Goal: Information Seeking & Learning: Learn about a topic

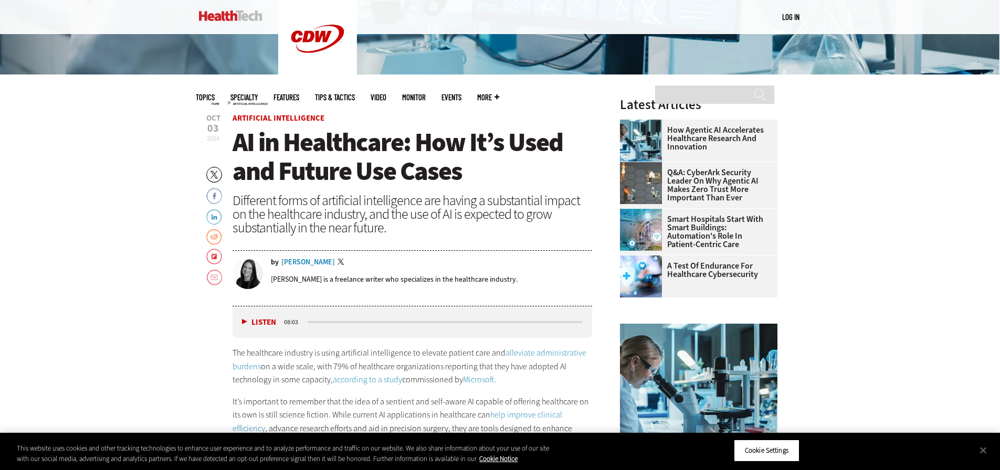
scroll to position [420, 0]
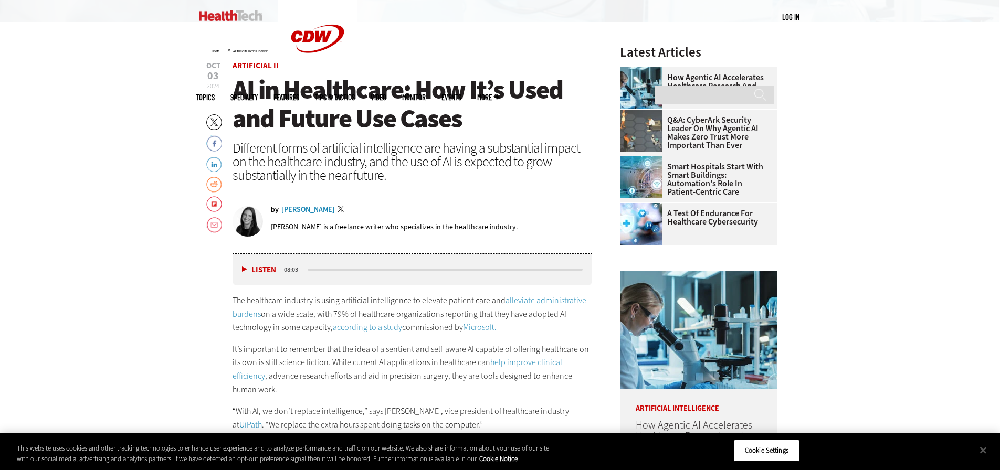
click at [375, 326] on link "according to a study" at bounding box center [367, 327] width 69 height 11
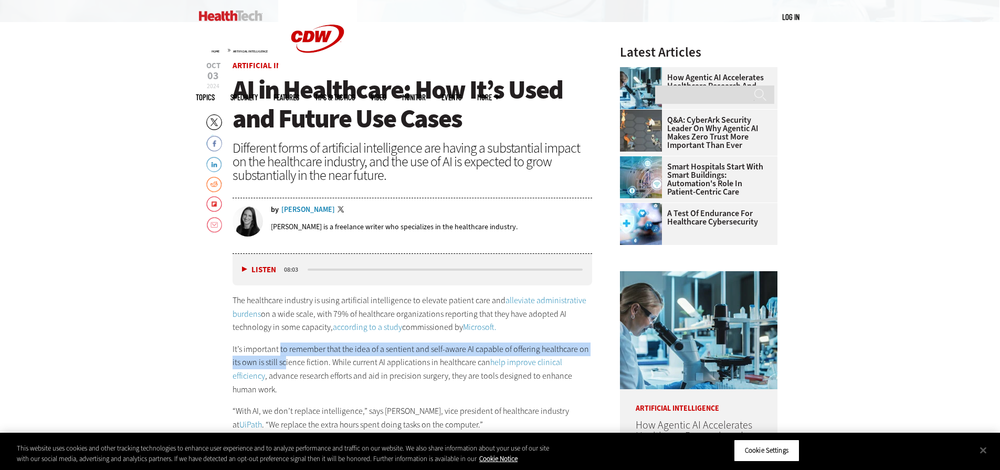
drag, startPoint x: 280, startPoint y: 346, endPoint x: 285, endPoint y: 359, distance: 14.3
click at [285, 359] on p "It’s important to remember that the idea of a sentient and self-aware AI capabl…" at bounding box center [412, 370] width 360 height 54
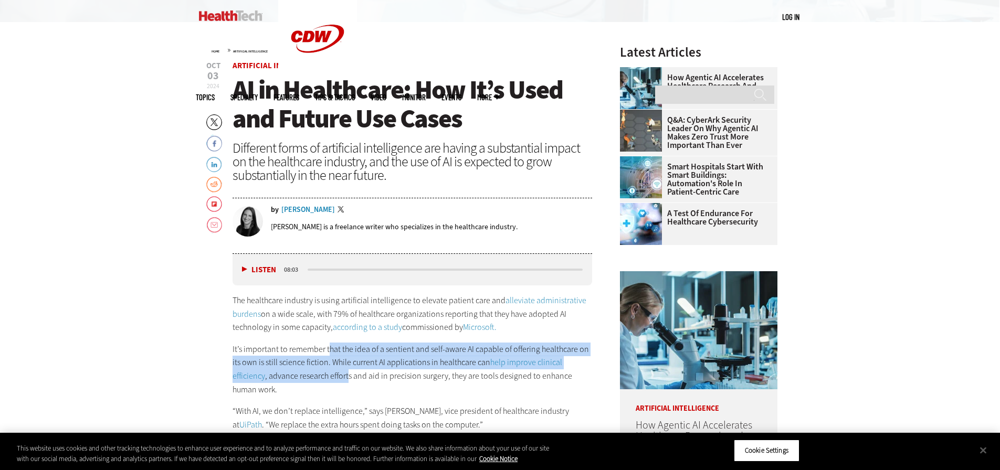
drag, startPoint x: 328, startPoint y: 354, endPoint x: 346, endPoint y: 376, distance: 28.0
click at [346, 376] on p "It’s important to remember that the idea of a sentient and self-aware AI capabl…" at bounding box center [412, 370] width 360 height 54
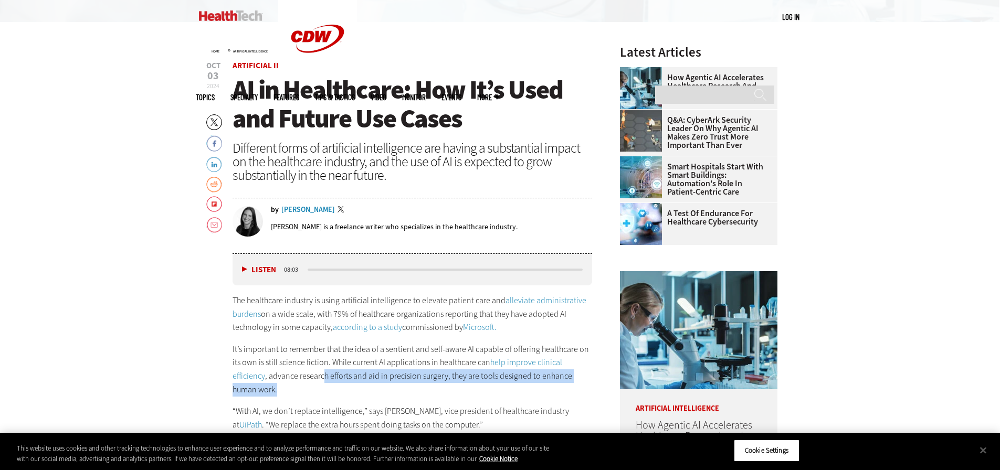
drag, startPoint x: 322, startPoint y: 374, endPoint x: 359, endPoint y: 387, distance: 39.5
click at [359, 387] on p "It’s important to remember that the idea of a sentient and self-aware AI capabl…" at bounding box center [412, 370] width 360 height 54
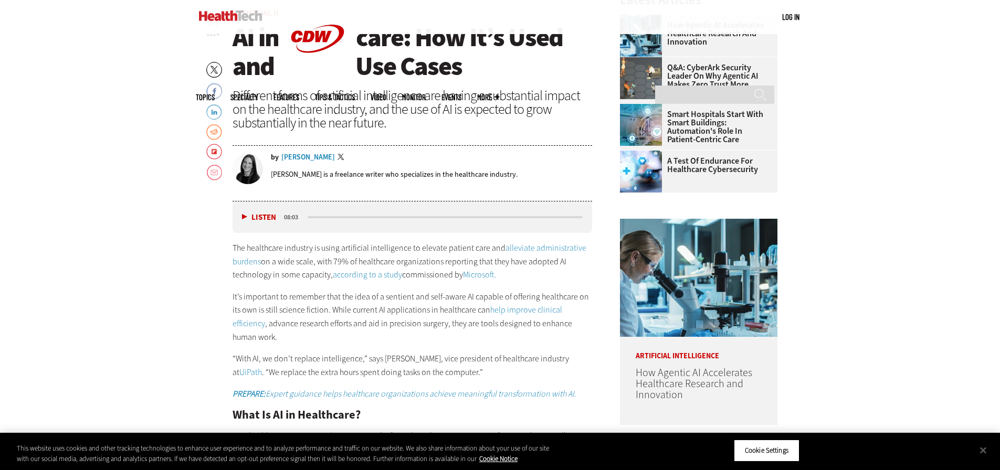
scroll to position [525, 0]
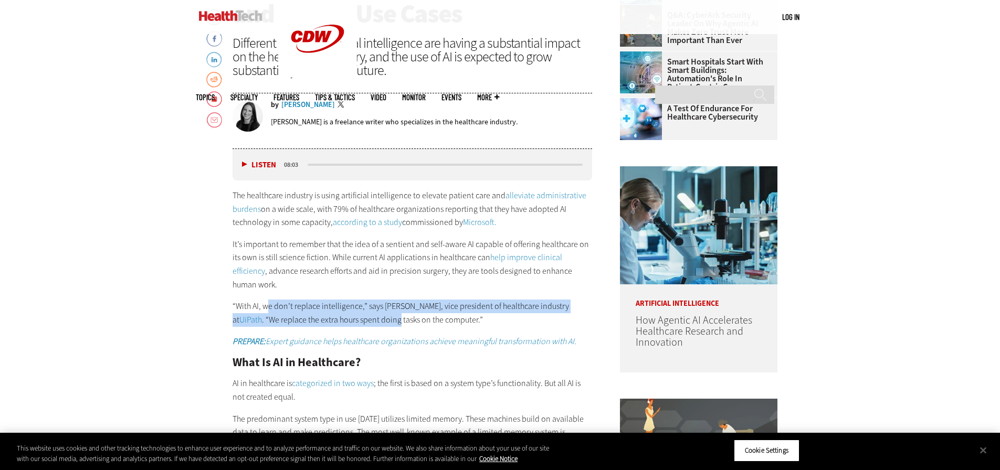
drag, startPoint x: 269, startPoint y: 302, endPoint x: 394, endPoint y: 315, distance: 125.6
click at [394, 315] on p "“With AI, we don’t replace intelligence,” says [PERSON_NAME], vice president of…" at bounding box center [412, 313] width 360 height 27
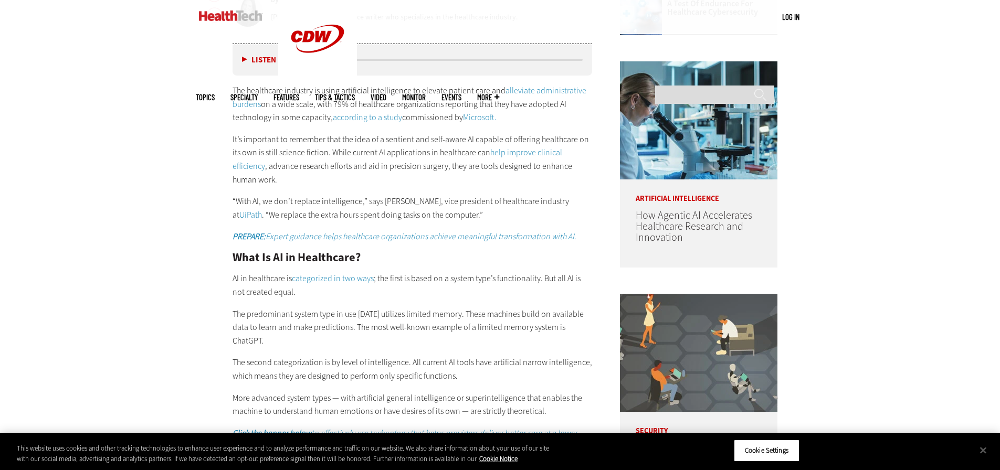
scroll to position [682, 0]
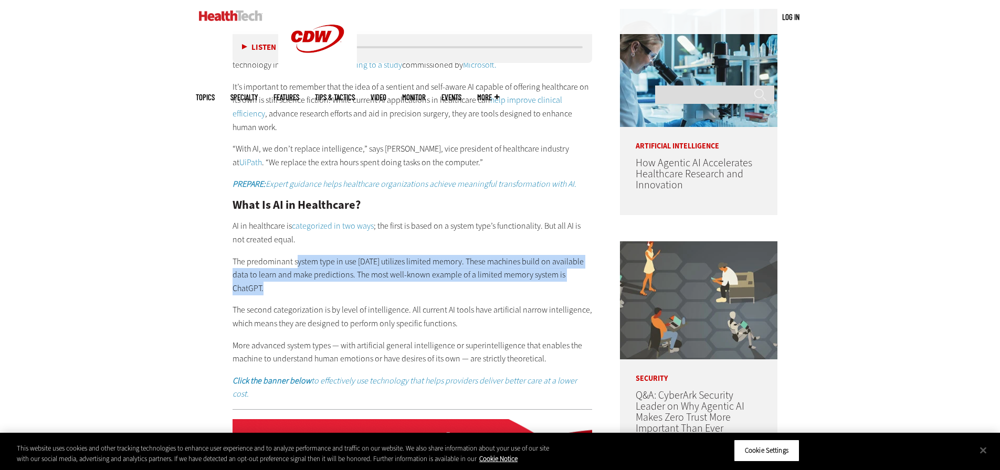
drag, startPoint x: 295, startPoint y: 266, endPoint x: 394, endPoint y: 284, distance: 99.7
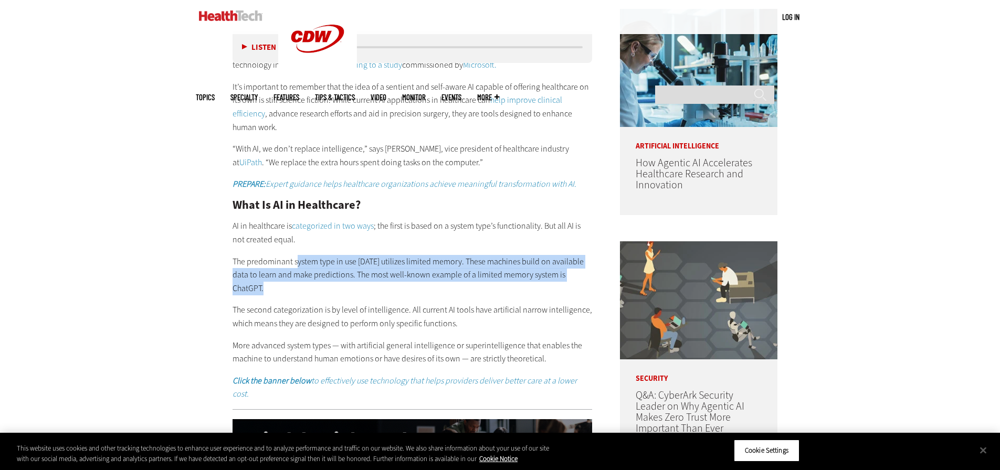
click at [394, 284] on p "The predominant system type in use [DATE] utilizes limited memory. These machin…" at bounding box center [412, 275] width 360 height 40
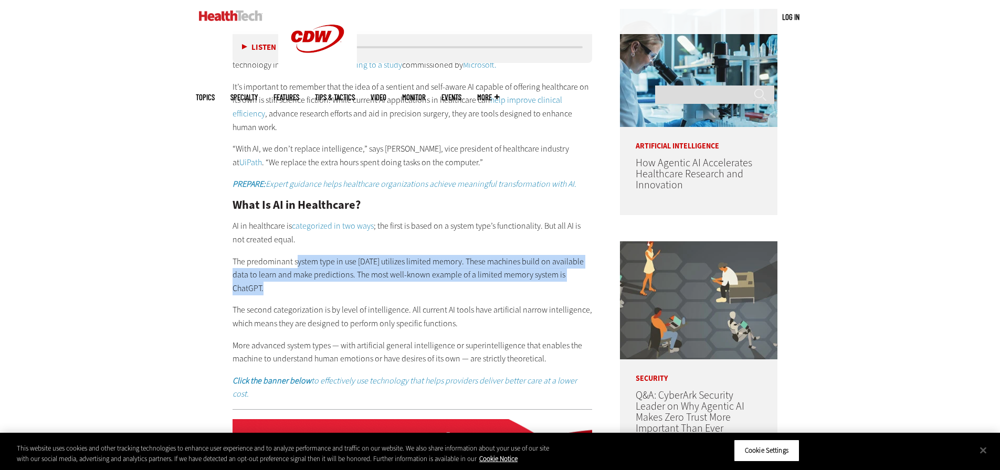
click at [394, 284] on p "The predominant system type in use [DATE] utilizes limited memory. These machin…" at bounding box center [412, 275] width 360 height 40
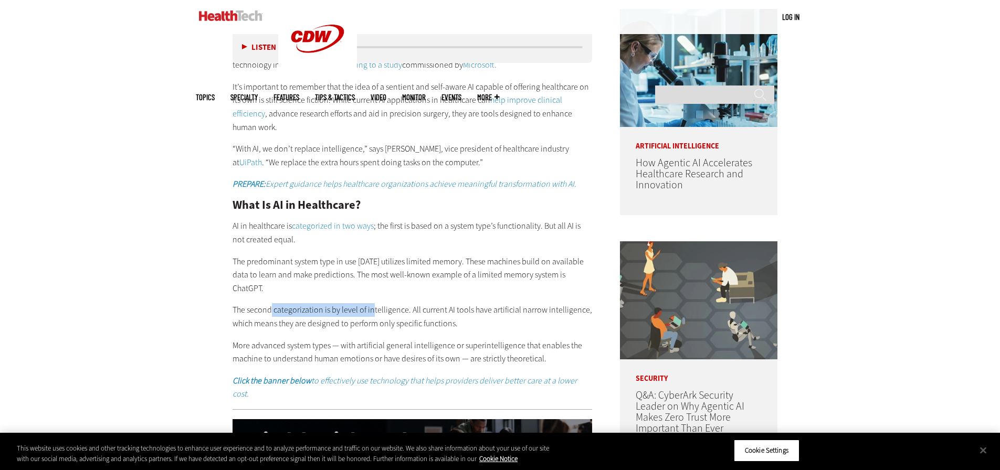
drag, startPoint x: 269, startPoint y: 309, endPoint x: 372, endPoint y: 314, distance: 103.0
click at [372, 314] on p "The second categorization is by level of intelligence. All current AI tools hav…" at bounding box center [412, 316] width 360 height 27
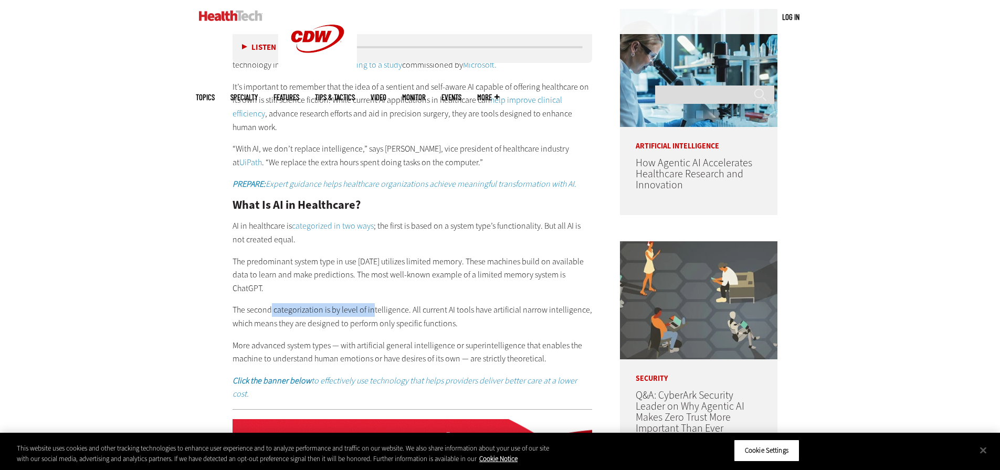
click at [372, 314] on p "The second categorization is by level of intelligence. All current AI tools hav…" at bounding box center [412, 316] width 360 height 27
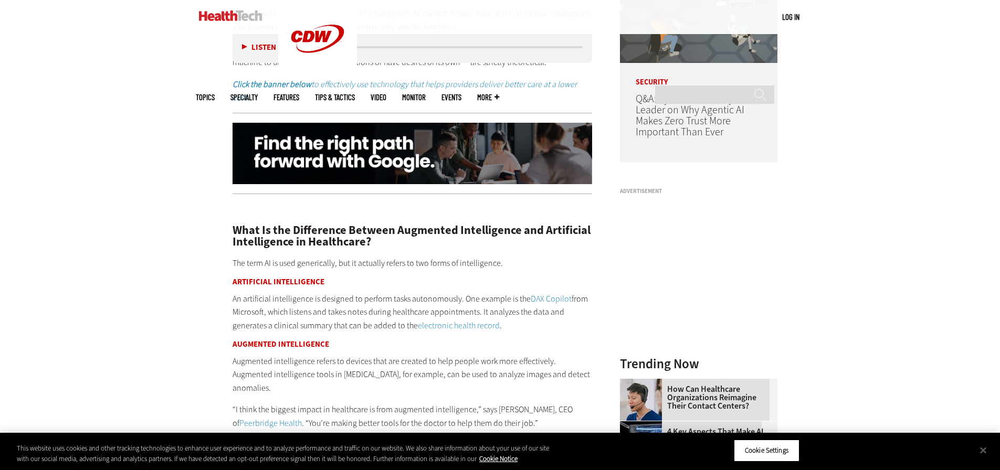
scroll to position [997, 0]
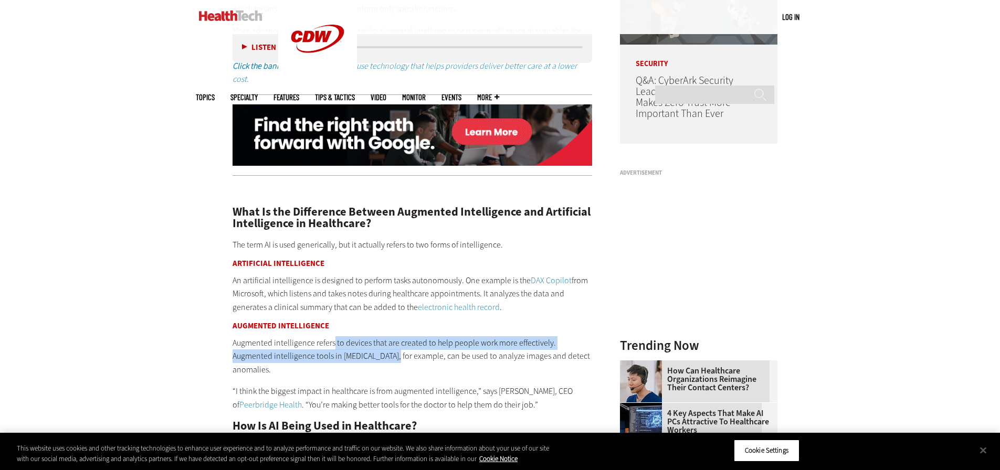
drag, startPoint x: 333, startPoint y: 327, endPoint x: 347, endPoint y: 339, distance: 19.3
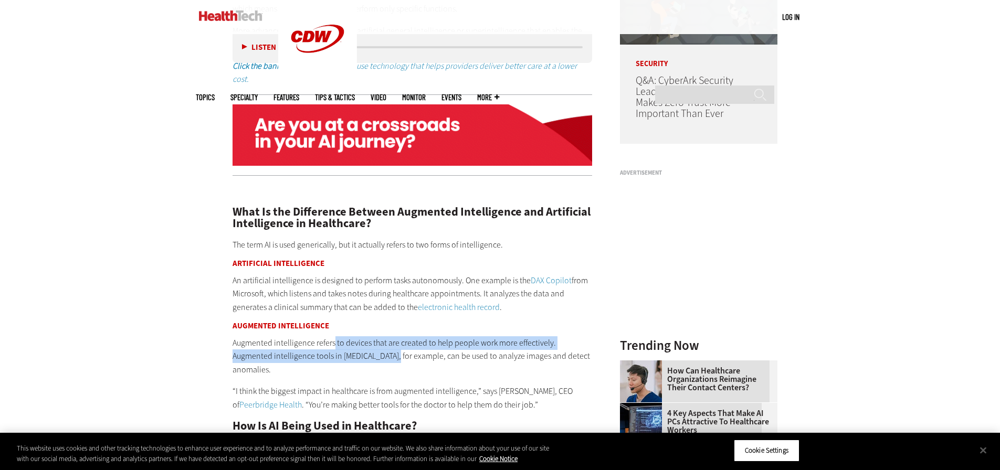
click at [347, 339] on p "Augmented intelligence refers to devices that are created to help people work m…" at bounding box center [412, 356] width 360 height 40
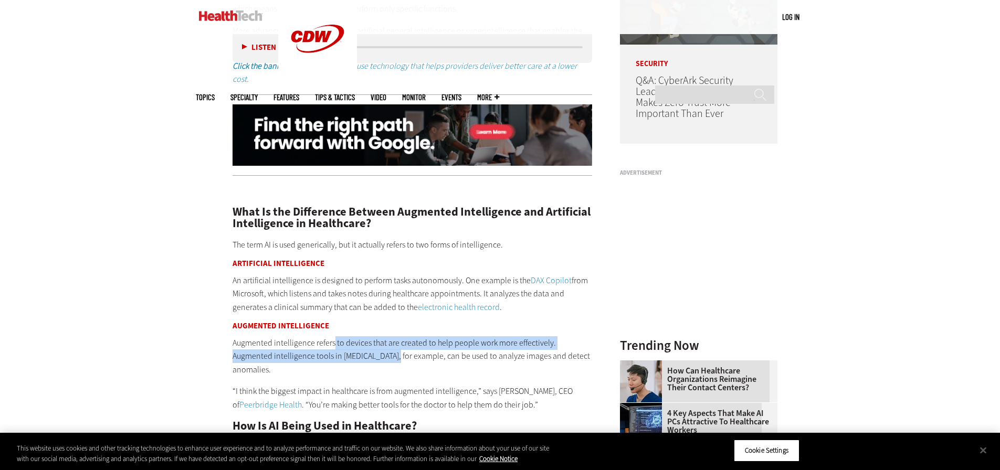
click at [347, 339] on p "Augmented intelligence refers to devices that are created to help people work m…" at bounding box center [412, 356] width 360 height 40
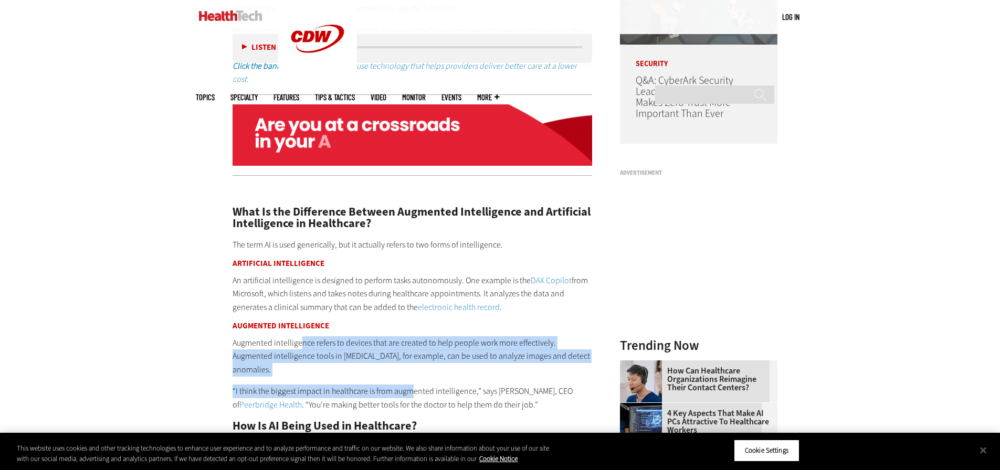
drag, startPoint x: 299, startPoint y: 333, endPoint x: 412, endPoint y: 358, distance: 115.6
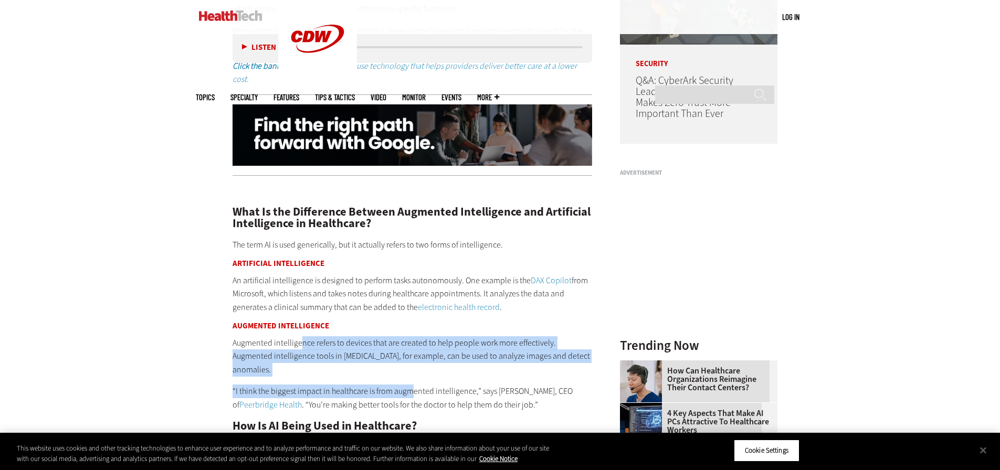
click at [412, 385] on p "“I think the biggest impact in healthcare is from augmented intelligence,” says…" at bounding box center [412, 398] width 360 height 27
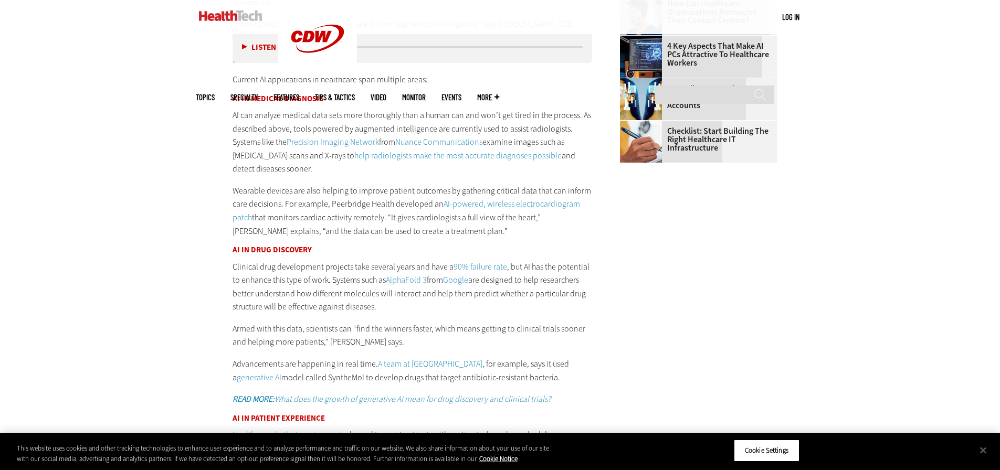
scroll to position [1312, 0]
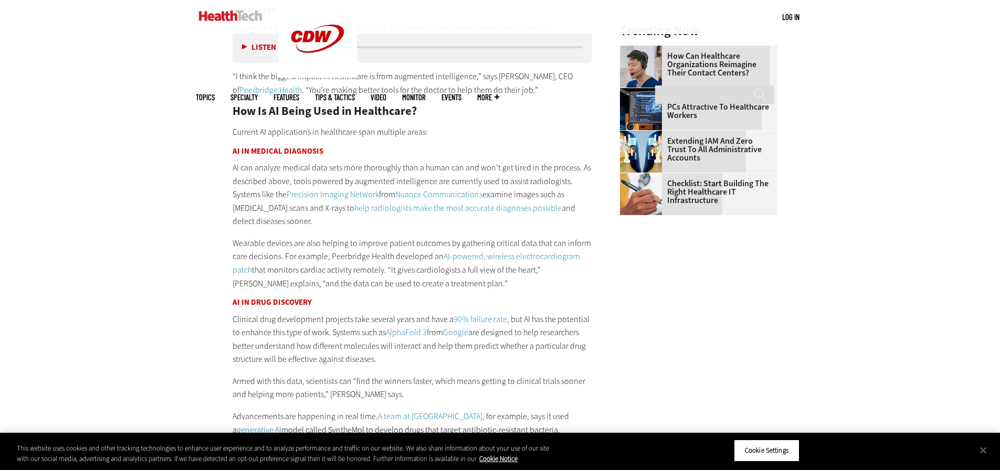
click at [301, 189] on link "Precision Imaging Network" at bounding box center [332, 194] width 92 height 11
click at [415, 189] on link "Nuance Communications" at bounding box center [438, 194] width 87 height 11
click at [446, 251] on link "AI-powered, wireless electrocardiogram patch" at bounding box center [405, 263] width 347 height 25
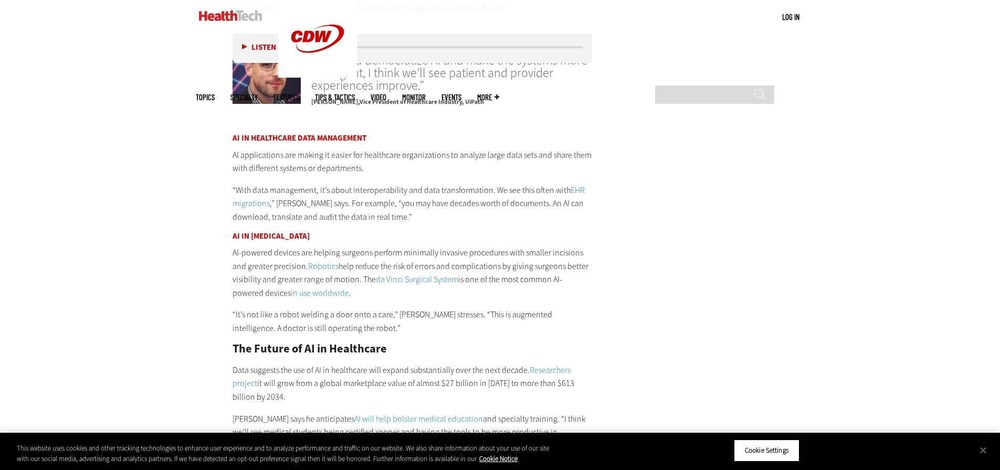
scroll to position [1941, 0]
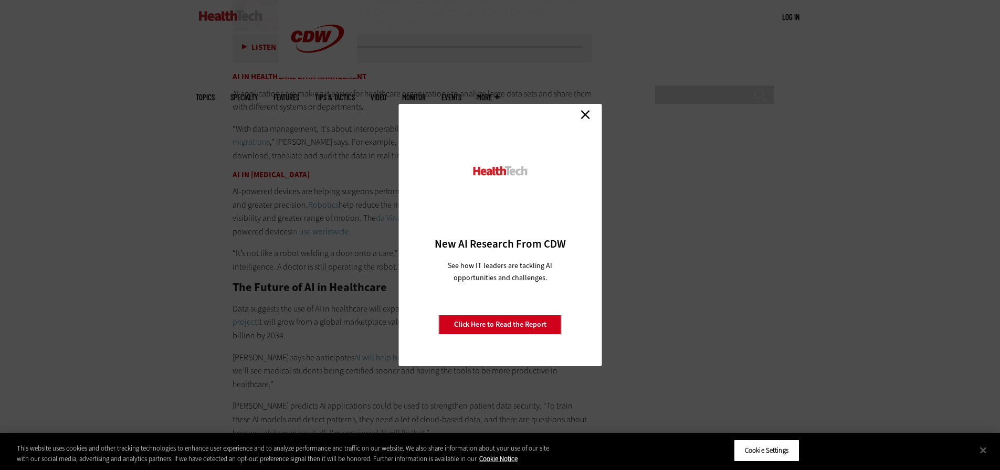
click at [588, 112] on link "Close" at bounding box center [585, 115] width 16 height 16
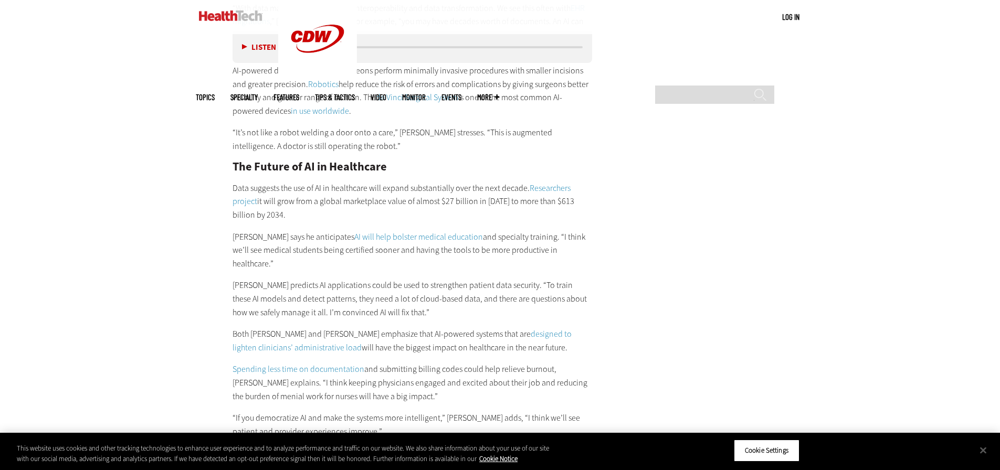
scroll to position [2099, 0]
